Goal: Entertainment & Leisure: Browse casually

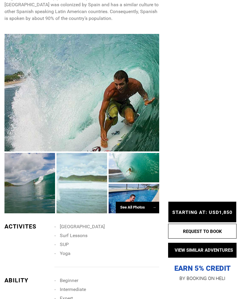
scroll to position [490, 0]
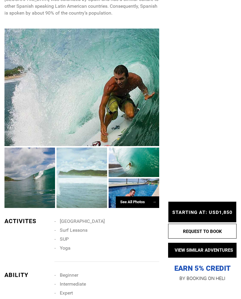
click at [149, 196] on div "See All Photos →" at bounding box center [137, 202] width 43 height 12
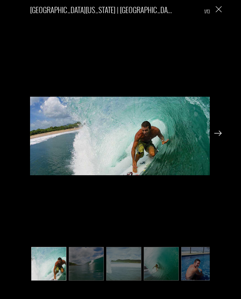
click at [221, 136] on img at bounding box center [217, 133] width 7 height 5
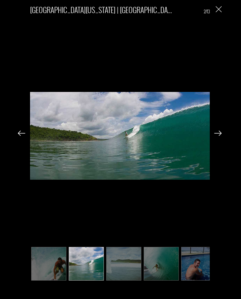
click at [219, 136] on img at bounding box center [217, 133] width 7 height 5
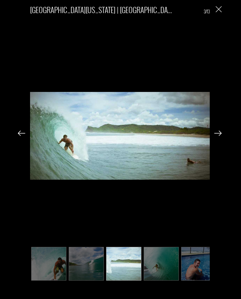
click at [220, 136] on img at bounding box center [217, 133] width 7 height 5
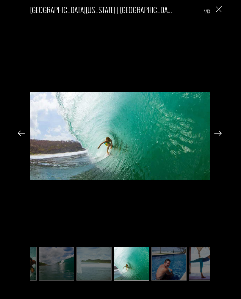
click at [216, 136] on img at bounding box center [217, 133] width 7 height 5
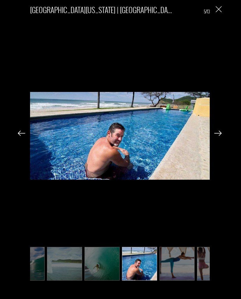
scroll to position [0, 60]
click at [216, 136] on img at bounding box center [217, 133] width 7 height 5
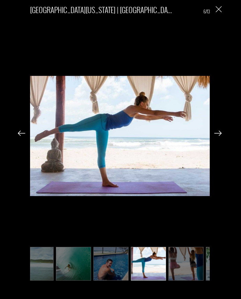
scroll to position [0, 89]
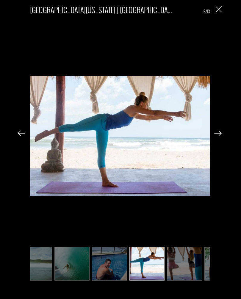
click at [216, 136] on img at bounding box center [217, 133] width 7 height 5
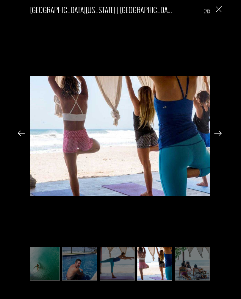
scroll to position [507, 0]
click at [214, 135] on img at bounding box center [217, 133] width 7 height 5
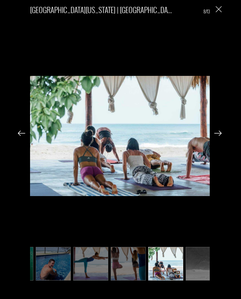
scroll to position [0, 149]
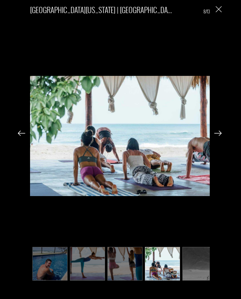
click at [220, 133] on img at bounding box center [217, 133] width 7 height 5
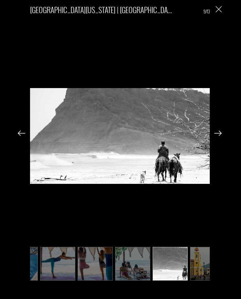
click at [218, 133] on img at bounding box center [217, 133] width 7 height 5
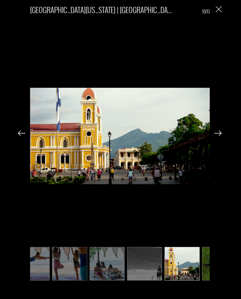
scroll to position [0, 208]
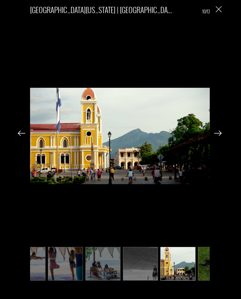
click at [216, 135] on img at bounding box center [217, 133] width 7 height 5
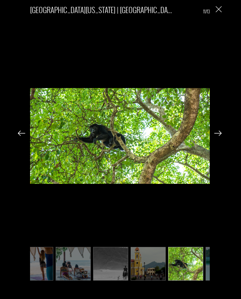
click at [220, 131] on img at bounding box center [217, 133] width 7 height 5
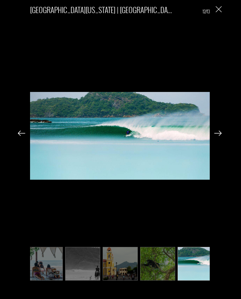
scroll to position [0, 268]
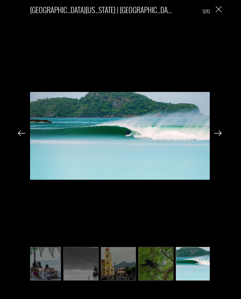
click at [217, 134] on img at bounding box center [217, 133] width 7 height 5
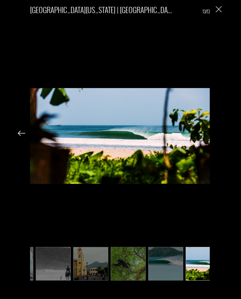
scroll to position [0, 298]
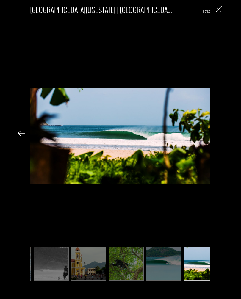
click at [215, 134] on div "[GEOGRAPHIC_DATA][US_STATE] | [GEOGRAPHIC_DATA] 13/13" at bounding box center [120, 142] width 228 height 284
click at [219, 10] on img "Close" at bounding box center [219, 9] width 6 height 6
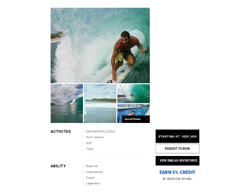
scroll to position [507, 0]
